Goal: Task Accomplishment & Management: Manage account settings

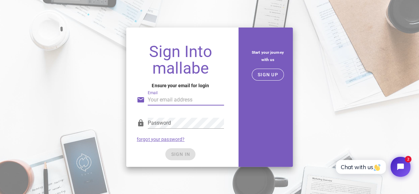
click at [158, 98] on input "Email" at bounding box center [186, 99] width 76 height 11
type input "[EMAIL_ADDRESS][DOMAIN_NAME]"
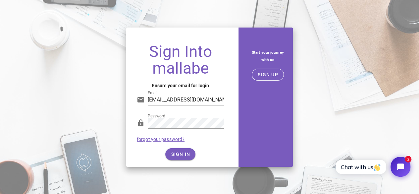
click at [210, 146] on div "Password forgot your password?" at bounding box center [180, 129] width 95 height 34
click at [186, 155] on span "SIGN IN" at bounding box center [181, 154] width 20 height 5
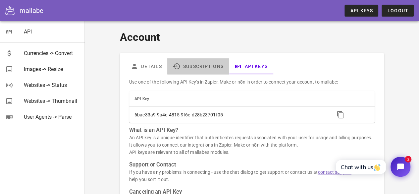
click at [198, 70] on link "Subscriptions" at bounding box center [198, 66] width 62 height 16
